Goal: Task Accomplishment & Management: Use online tool/utility

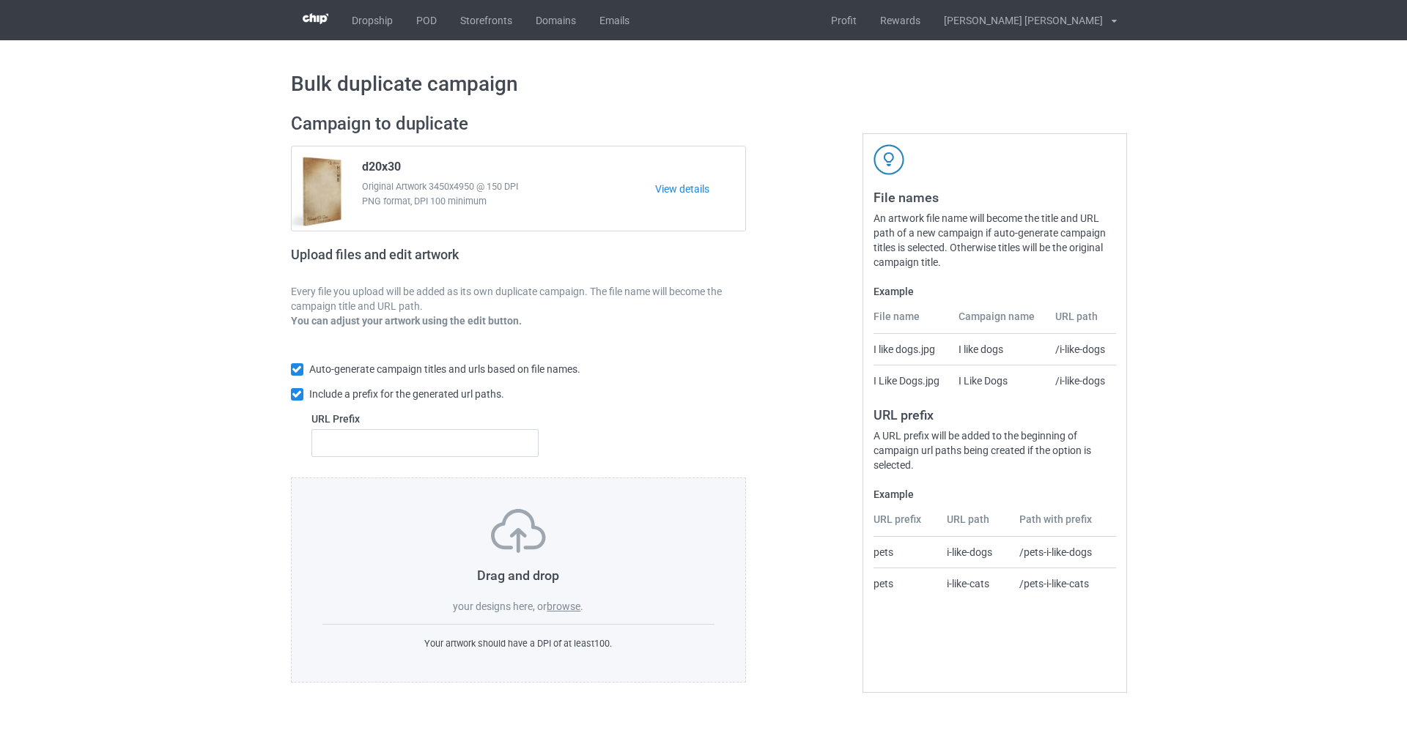
click at [555, 605] on label "browse" at bounding box center [564, 607] width 34 height 12
click at [0, 0] on input "browse" at bounding box center [0, 0] width 0 height 0
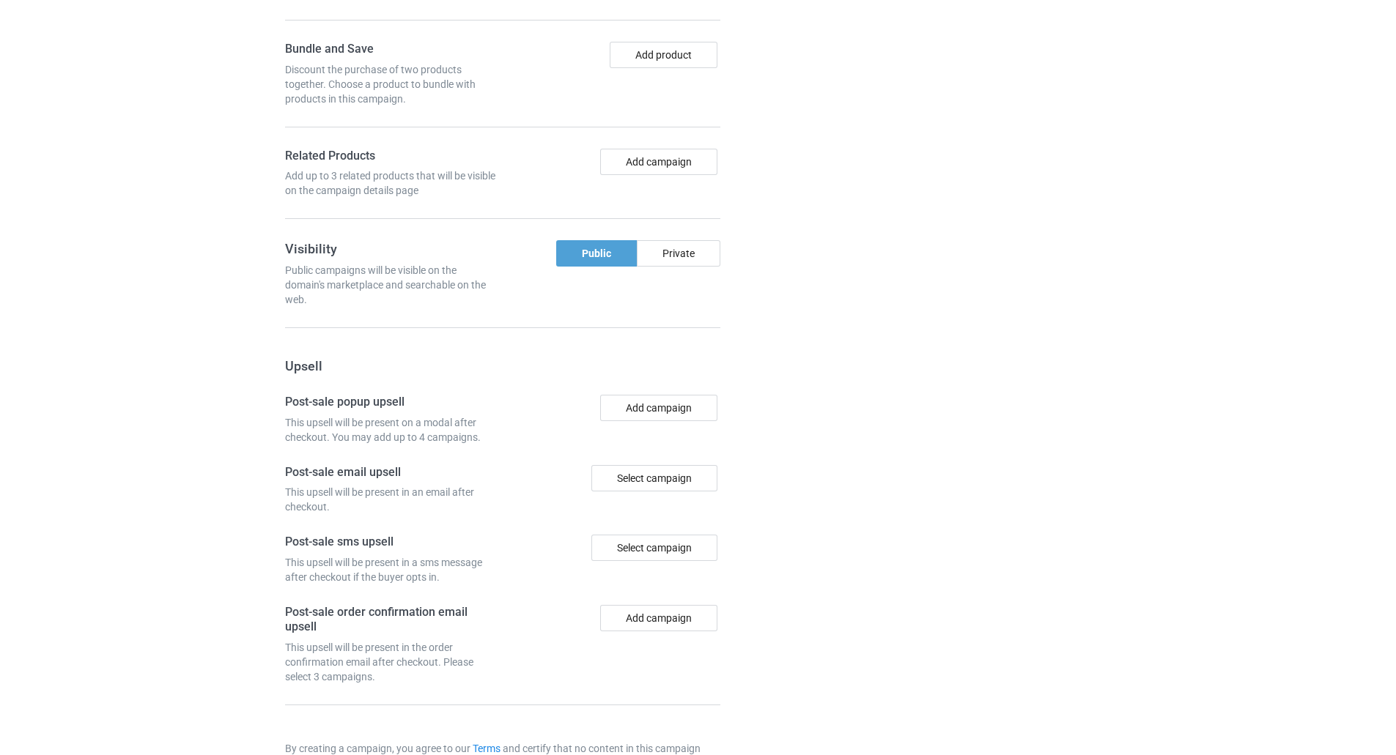
scroll to position [1126, 0]
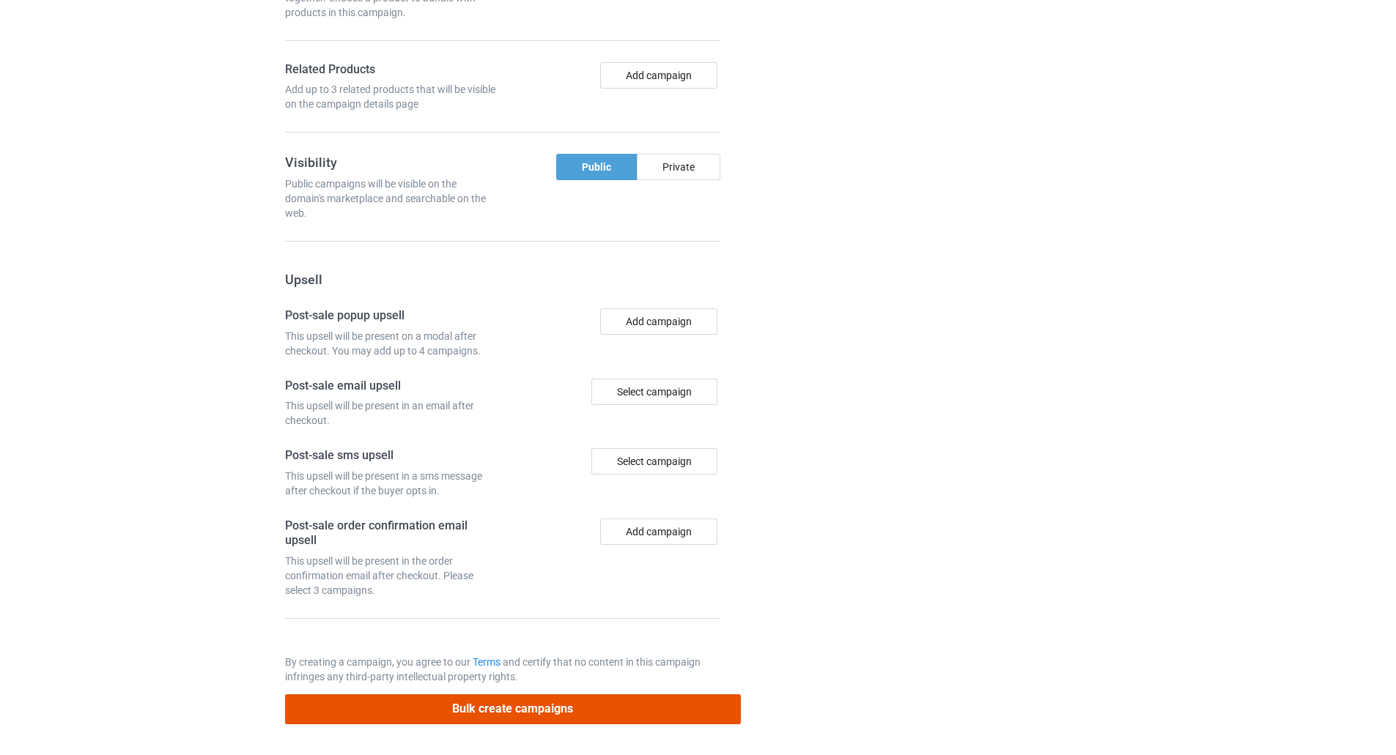
click at [567, 706] on button "Bulk create campaigns" at bounding box center [513, 710] width 456 height 30
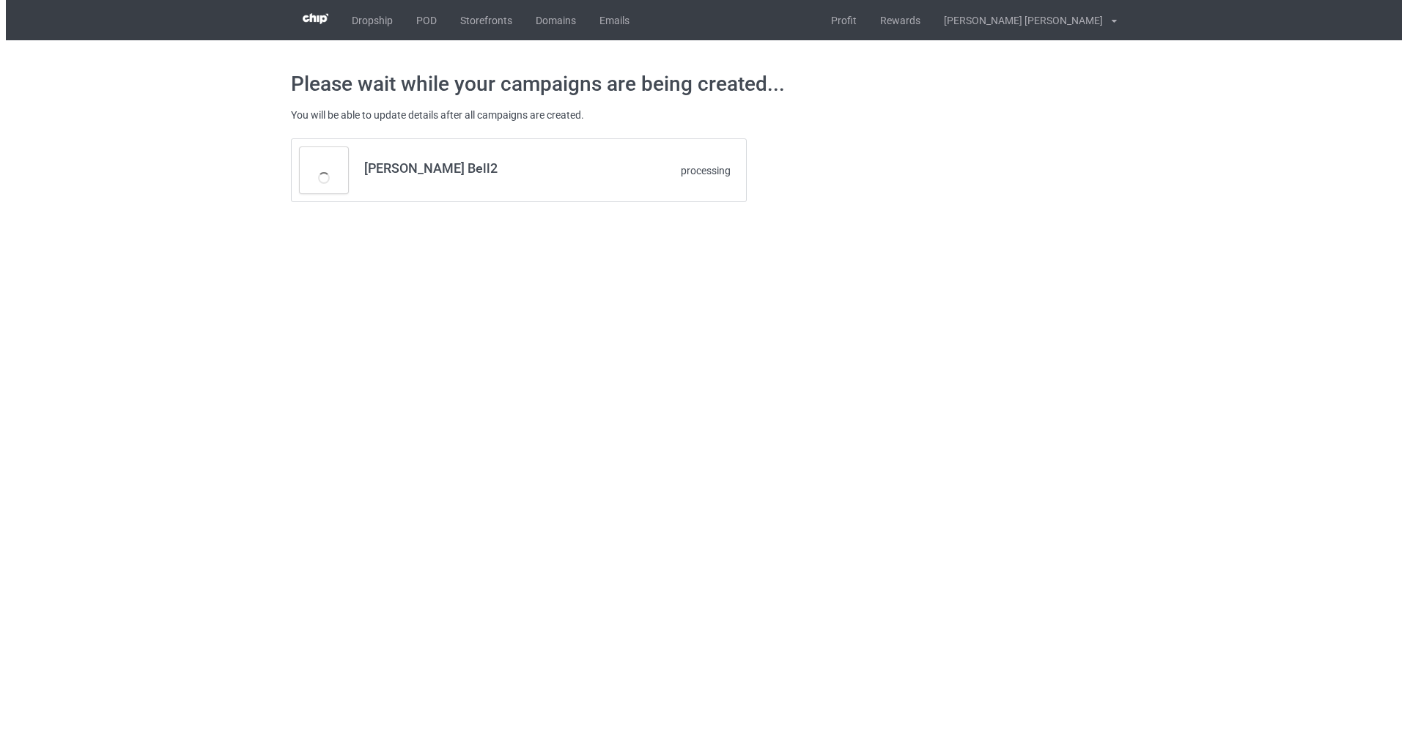
scroll to position [0, 0]
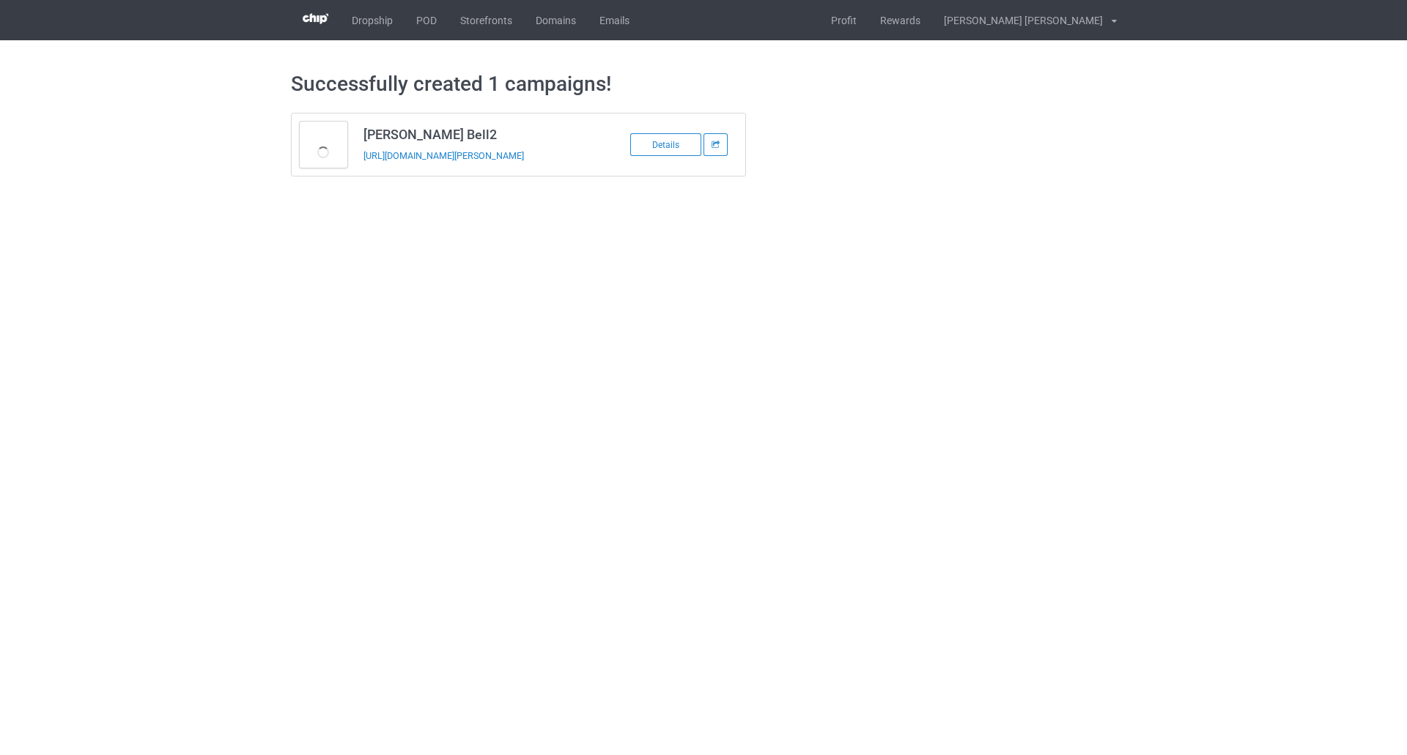
drag, startPoint x: 547, startPoint y: 169, endPoint x: 361, endPoint y: 172, distance: 186.1
click at [361, 172] on td "Michele Bell2 https://www.jlove9.com/michele-bell-2" at bounding box center [479, 145] width 248 height 62
copy link "https://www.jlove9.com/michele-bell-2"
click at [422, 17] on link "POD" at bounding box center [426, 20] width 44 height 40
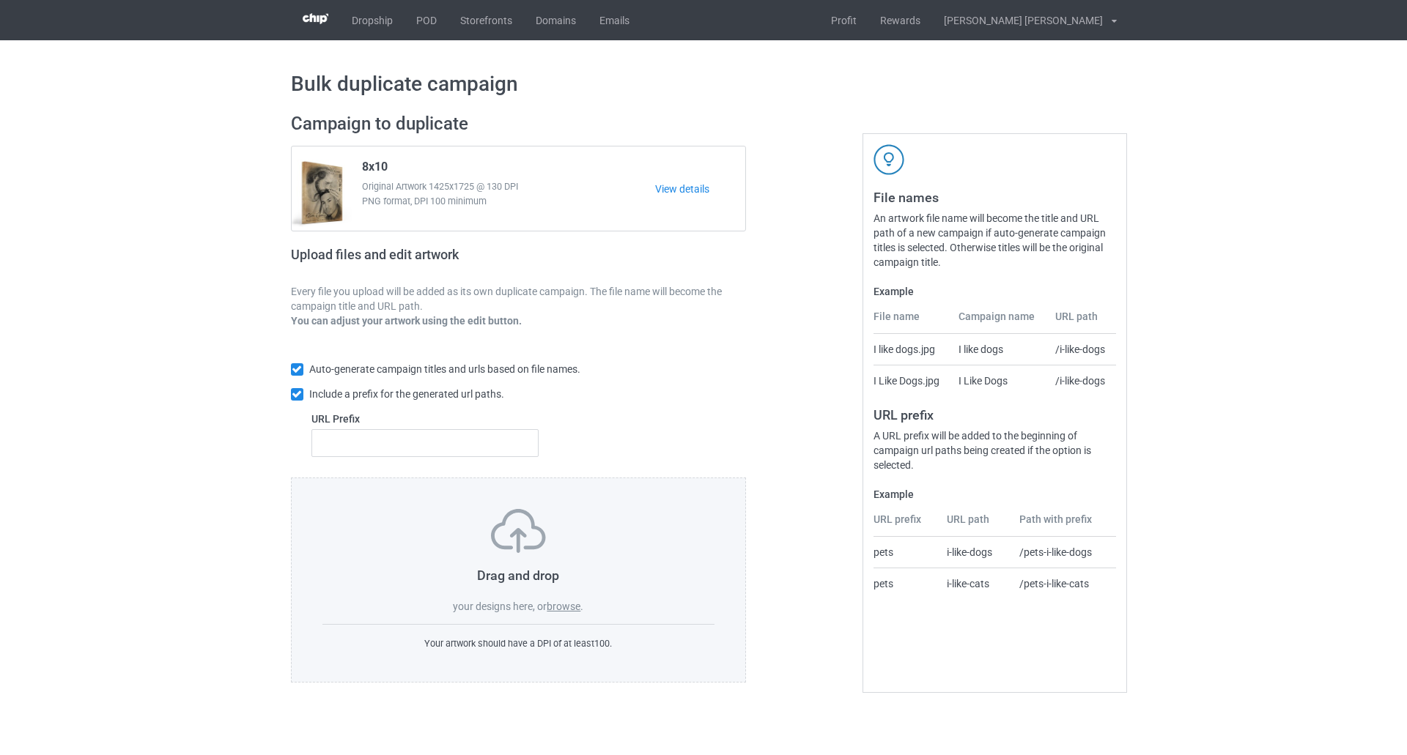
click at [574, 614] on div "Drag and drop your designs here, or browse ." at bounding box center [518, 561] width 393 height 105
click at [572, 605] on label "browse" at bounding box center [564, 607] width 34 height 12
click at [0, 0] on input "browse" at bounding box center [0, 0] width 0 height 0
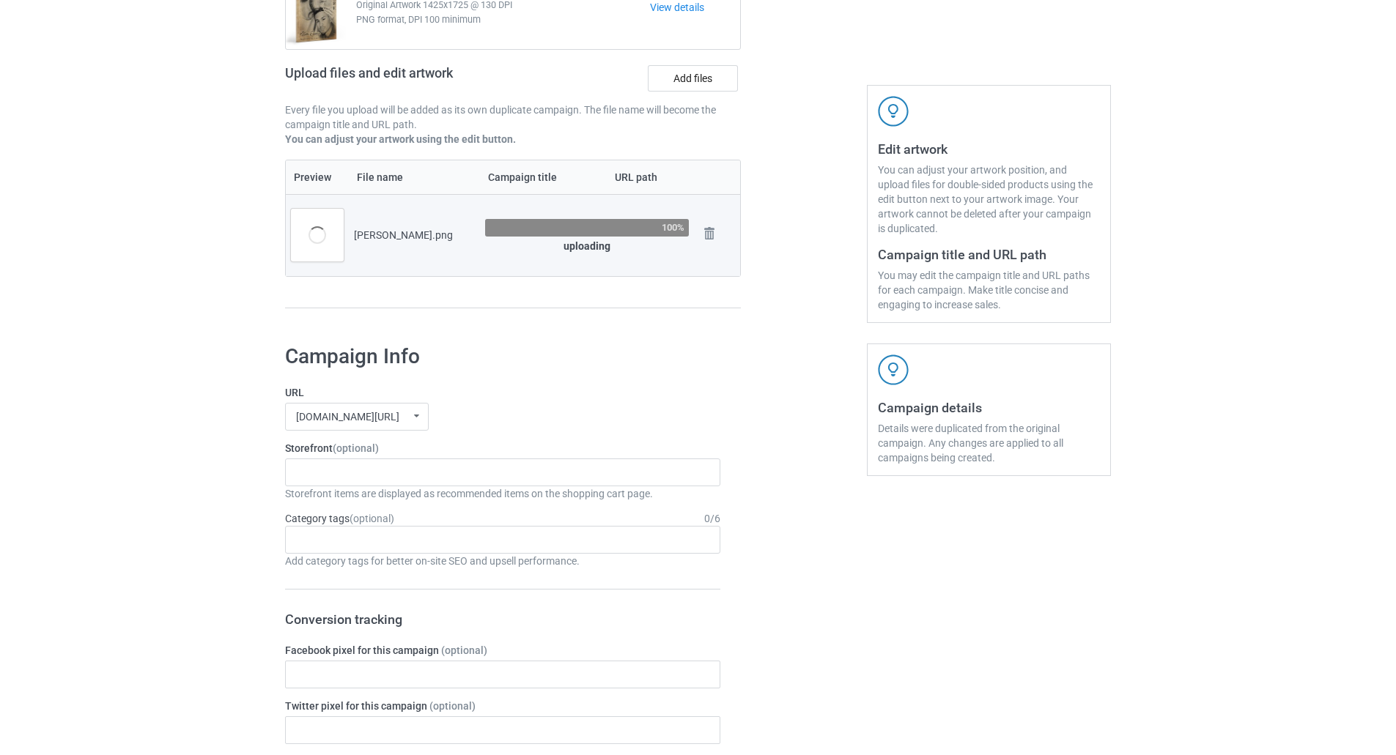
scroll to position [293, 0]
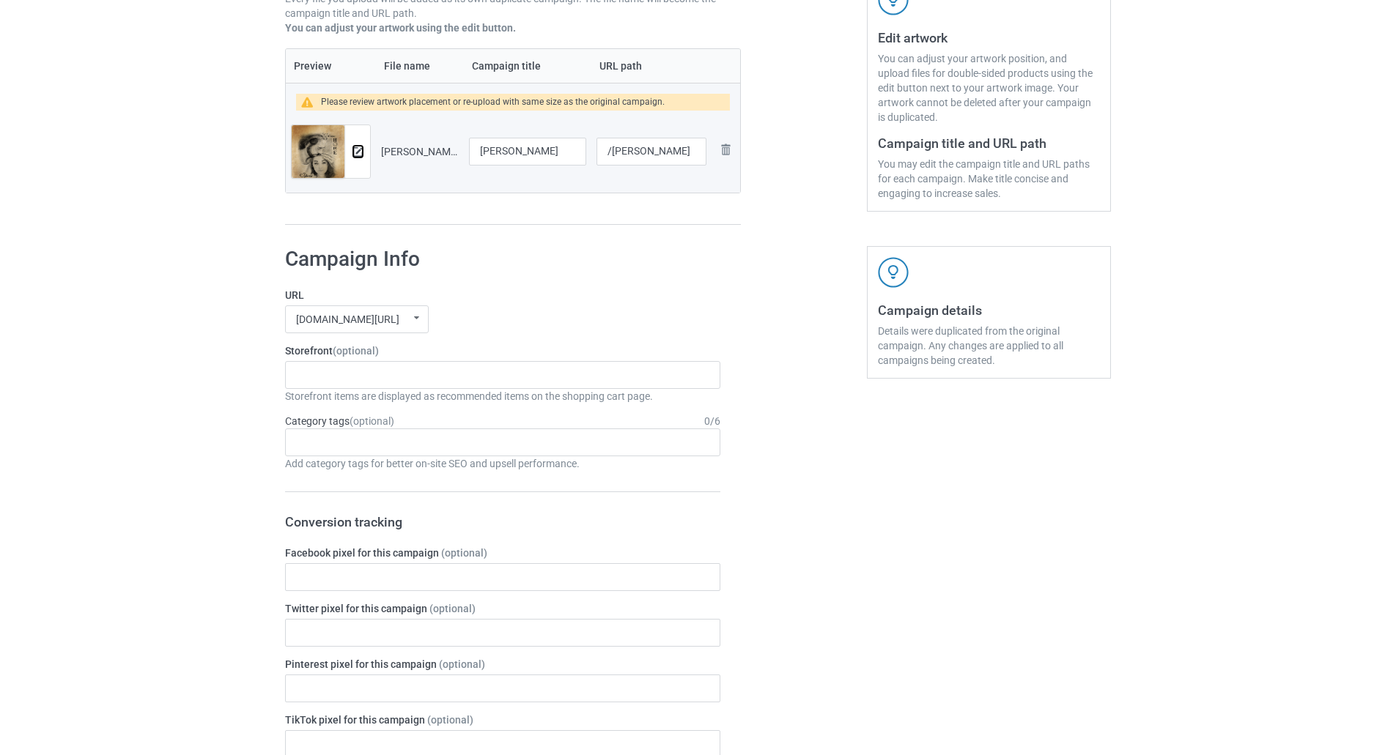
click at [355, 151] on img at bounding box center [358, 152] width 10 height 10
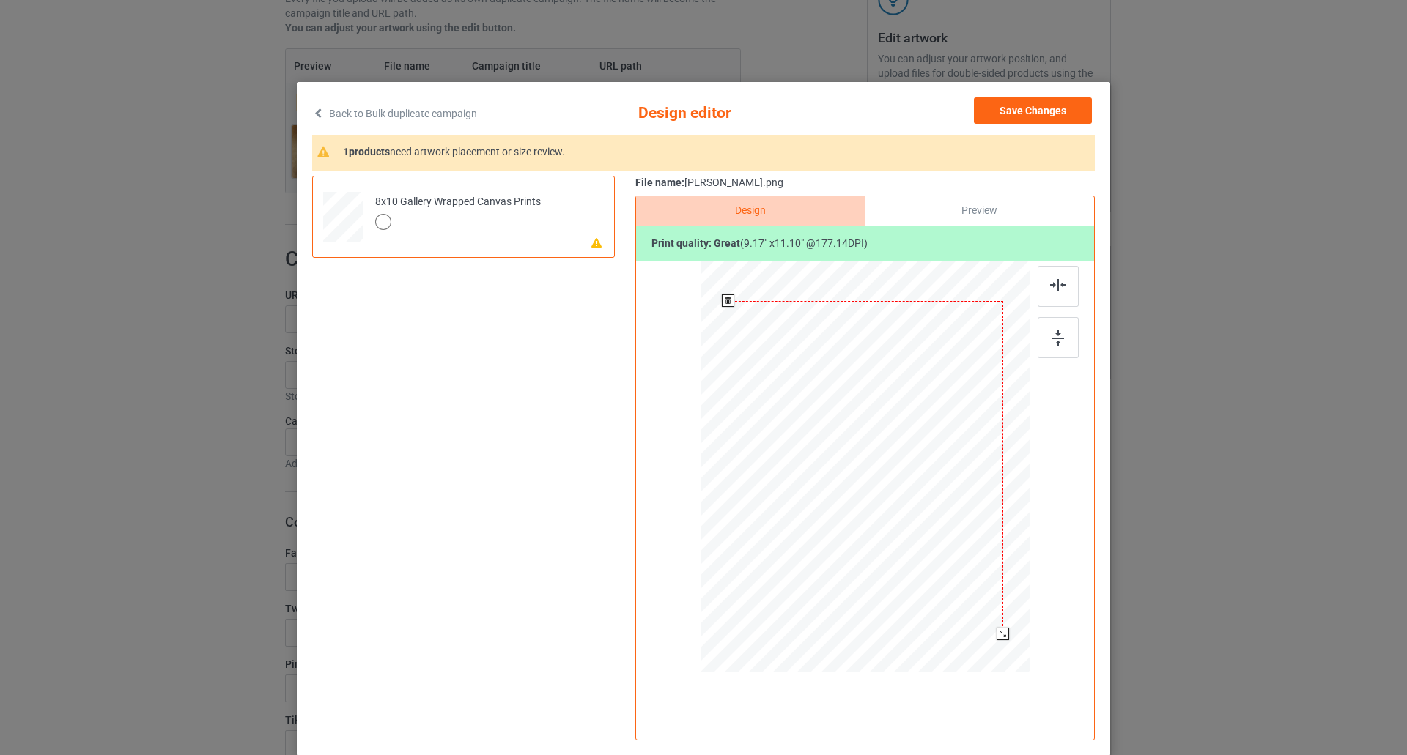
click at [894, 446] on div at bounding box center [865, 467] width 275 height 333
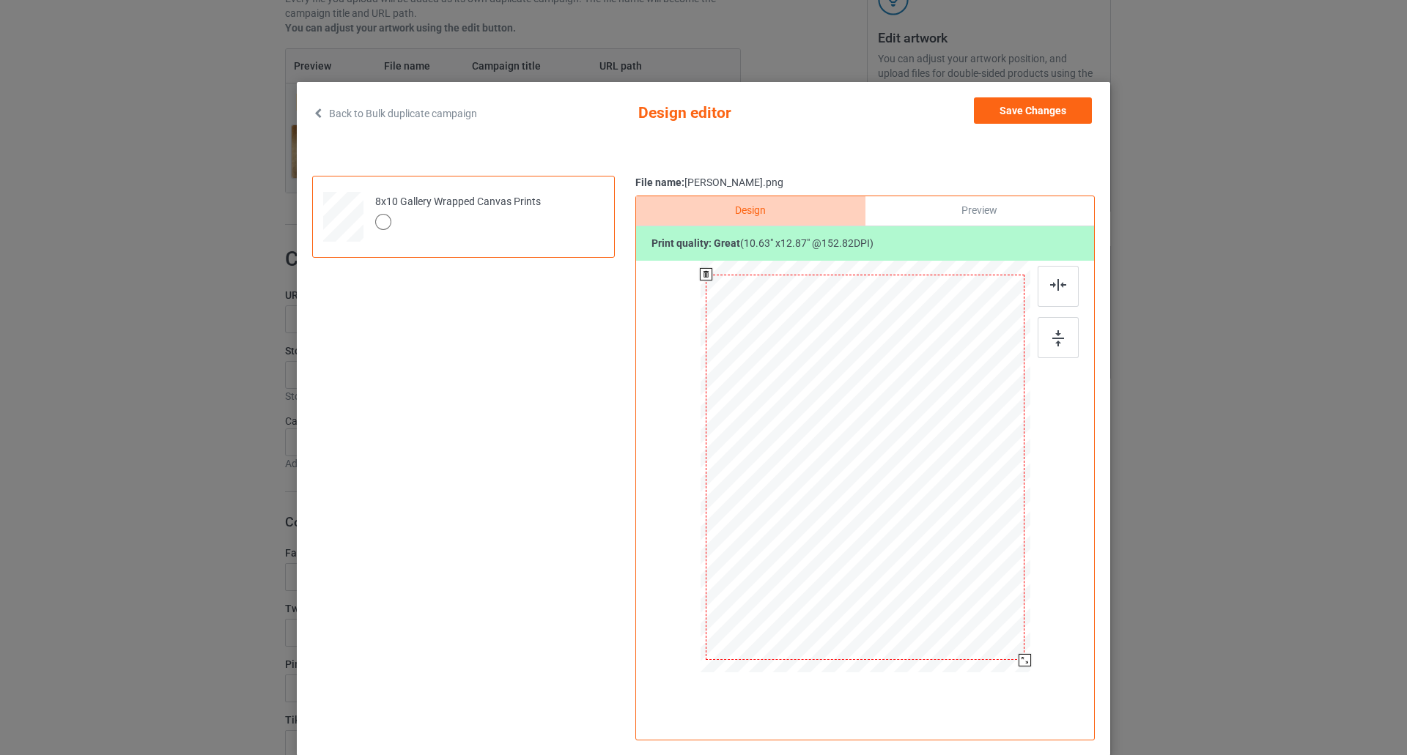
drag, startPoint x: 999, startPoint y: 635, endPoint x: 1016, endPoint y: 666, distance: 35.1
click at [1019, 666] on div at bounding box center [1025, 660] width 12 height 12
click at [1021, 658] on div at bounding box center [1026, 662] width 12 height 12
click at [1045, 108] on button "Save Changes" at bounding box center [1033, 110] width 118 height 26
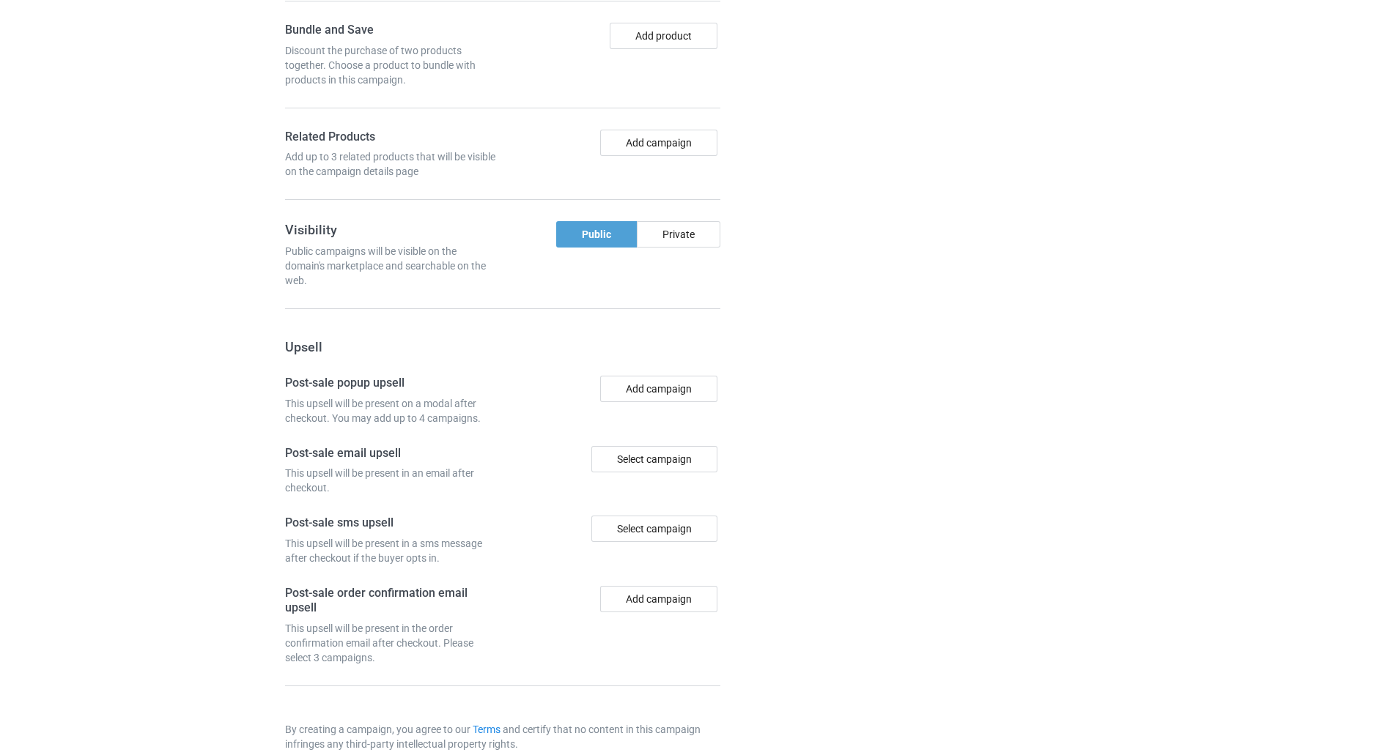
scroll to position [1126, 0]
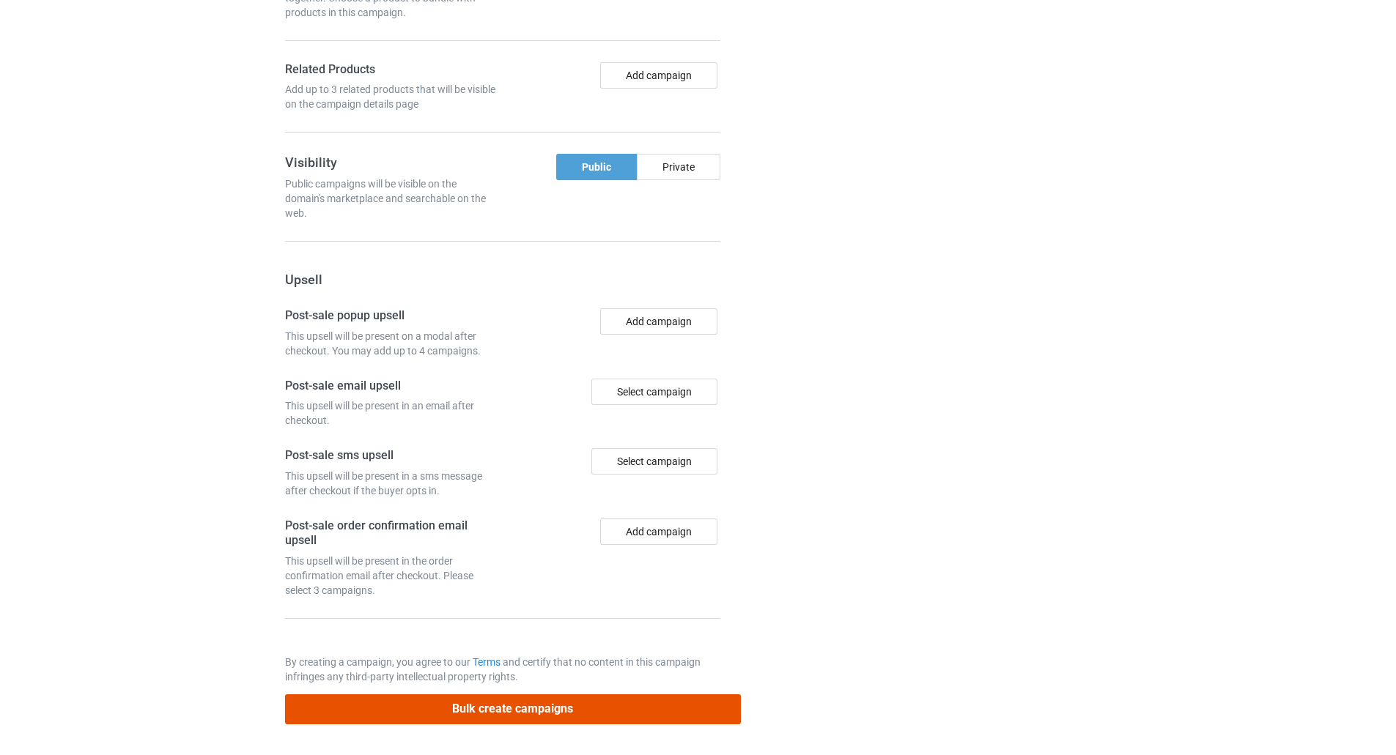
drag, startPoint x: 668, startPoint y: 706, endPoint x: 776, endPoint y: 674, distance: 112.2
click at [666, 706] on button "Bulk create campaigns" at bounding box center [513, 710] width 456 height 30
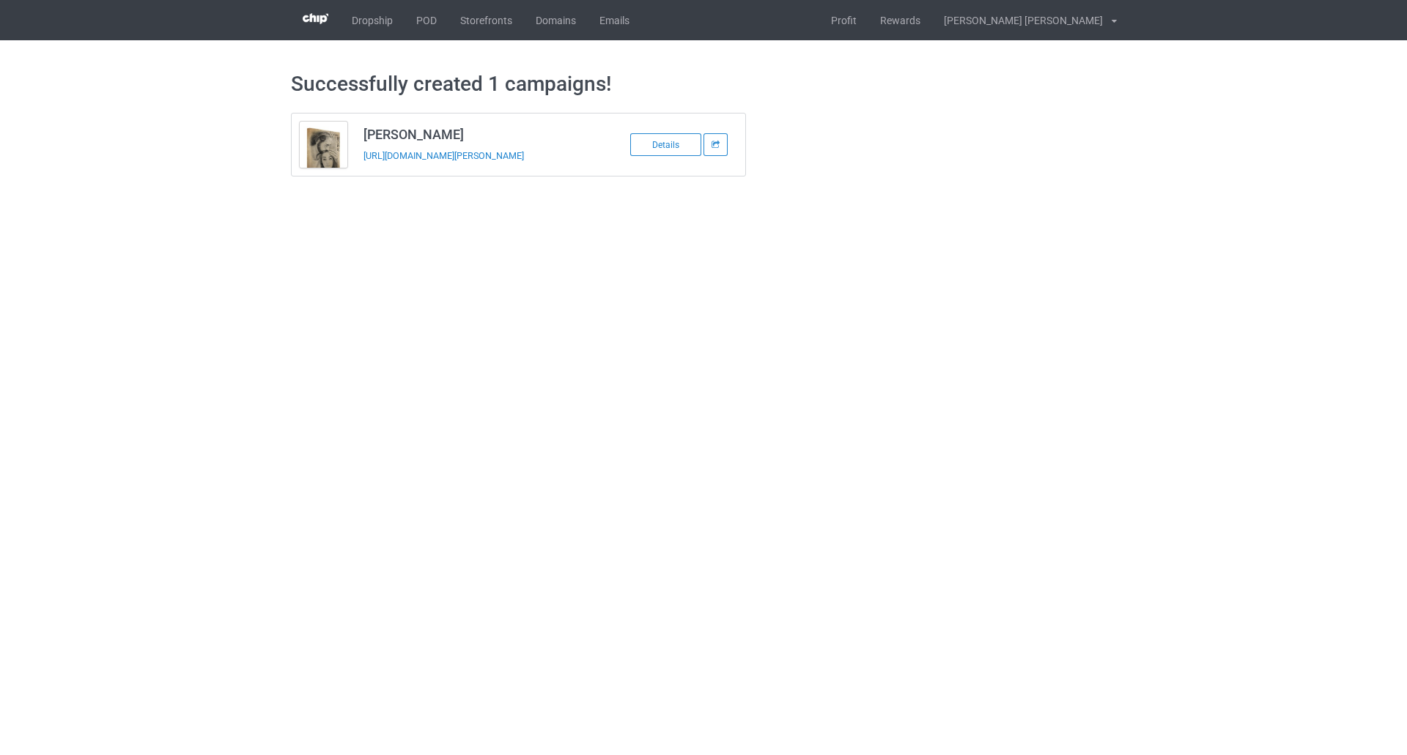
drag, startPoint x: 536, startPoint y: 169, endPoint x: 360, endPoint y: 166, distance: 176.6
click at [360, 166] on td "[PERSON_NAME] [URL][DOMAIN_NAME][PERSON_NAME]" at bounding box center [479, 145] width 248 height 62
copy link "[URL][DOMAIN_NAME][PERSON_NAME]"
click at [868, 10] on link "Profit" at bounding box center [843, 20] width 49 height 40
